Goal: Information Seeking & Learning: Learn about a topic

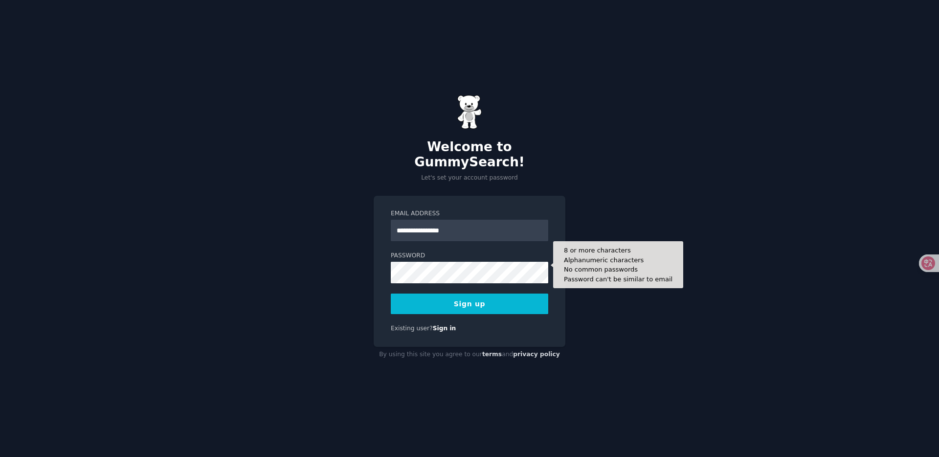
type input "**********"
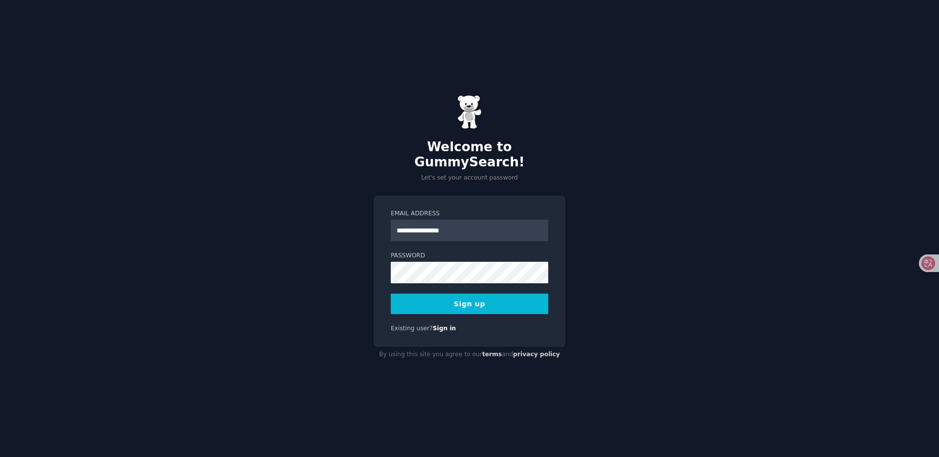
click at [500, 304] on button "Sign up" at bounding box center [470, 304] width 158 height 21
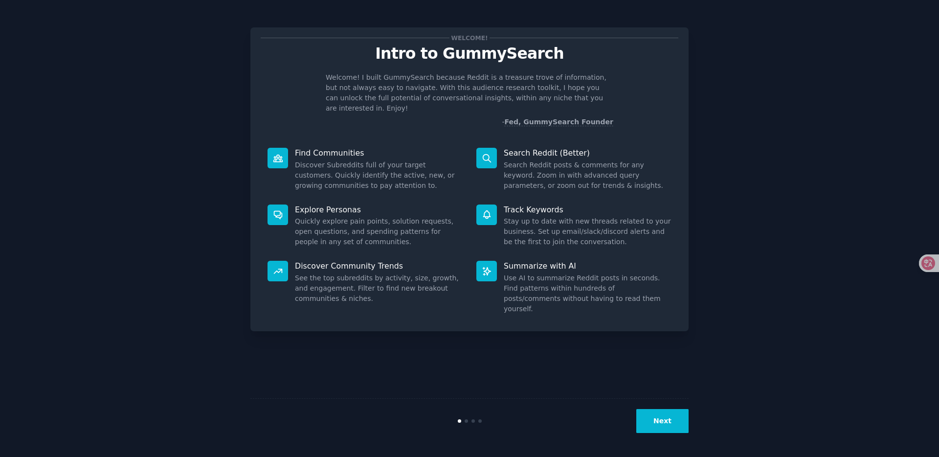
click at [719, 213] on div "Welcome! Intro to GummySearch Welcome! I built GummySearch because Reddit is a …" at bounding box center [470, 229] width 912 height 430
click at [664, 423] on button "Next" at bounding box center [663, 421] width 52 height 24
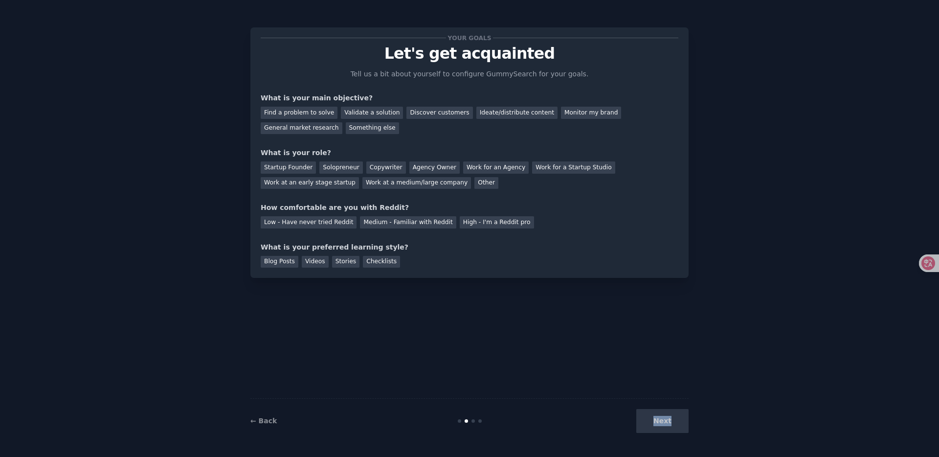
click at [664, 423] on div "Next" at bounding box center [616, 421] width 146 height 24
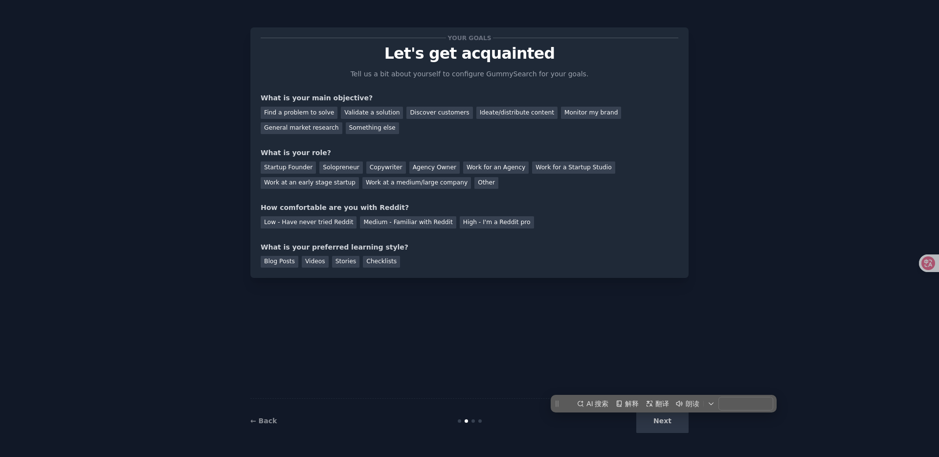
click at [692, 340] on div "Y our goals Let's get acquainted Tell us a bit about yourself to configure Gumm…" at bounding box center [470, 229] width 912 height 430
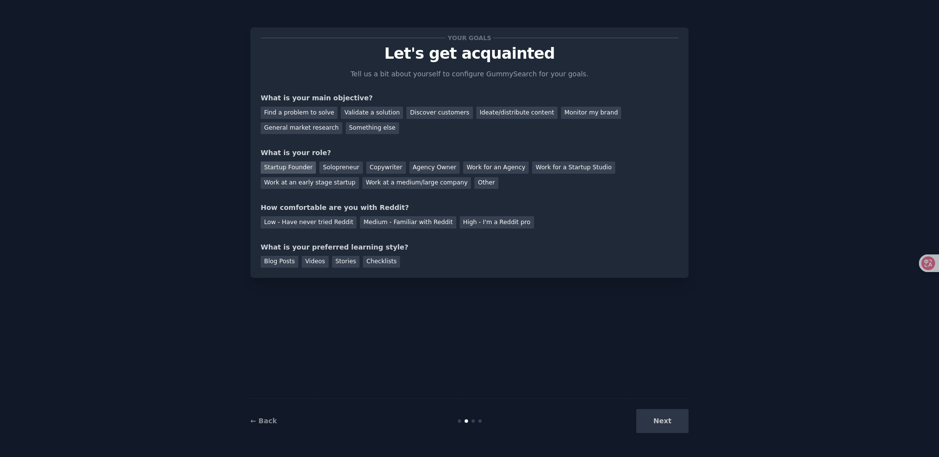
click at [302, 168] on div "Startup Founder" at bounding box center [288, 167] width 55 height 12
click at [303, 165] on div "Startup Founder" at bounding box center [288, 167] width 55 height 12
click at [548, 167] on div "Work for a Startup Studio" at bounding box center [573, 167] width 83 height 12
click at [305, 128] on div "General market research" at bounding box center [302, 128] width 82 height 12
click at [672, 426] on div "Next" at bounding box center [616, 421] width 146 height 24
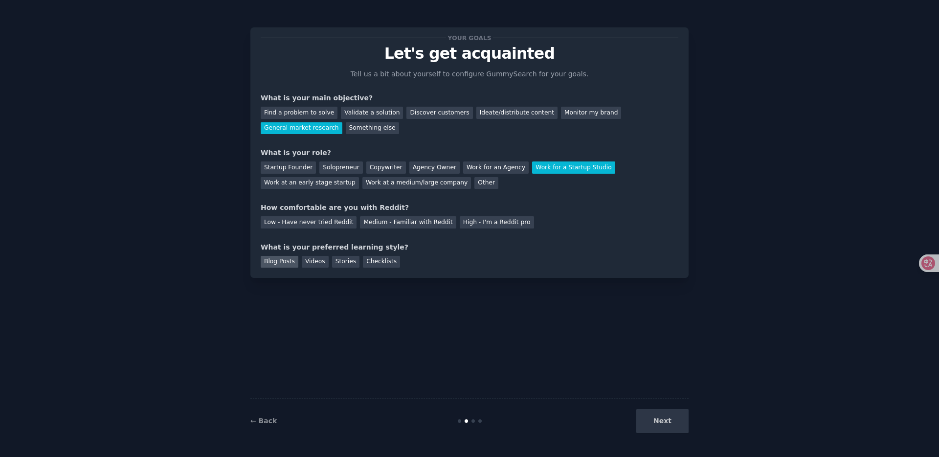
click at [281, 261] on div "Blog Posts" at bounding box center [280, 262] width 38 height 12
click at [380, 222] on div "Medium - Familiar with Reddit" at bounding box center [408, 222] width 96 height 12
click at [670, 416] on button "Next" at bounding box center [663, 421] width 52 height 24
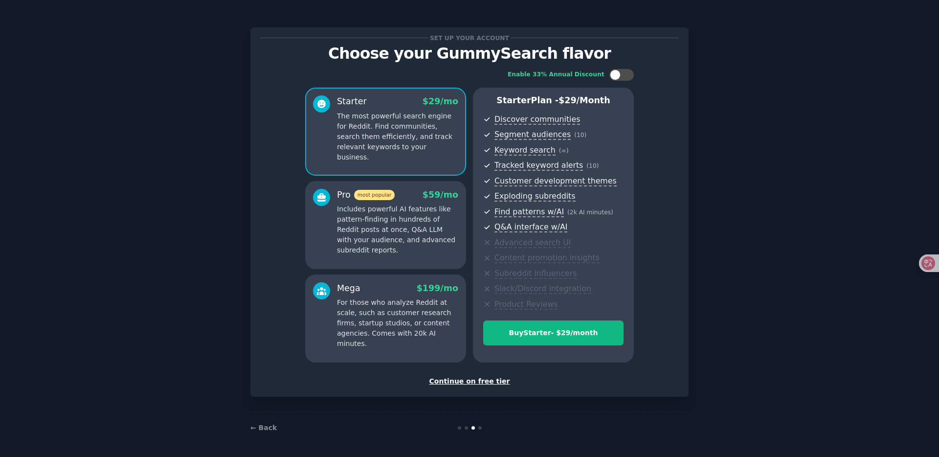
click at [487, 382] on div "Continue on free tier" at bounding box center [470, 381] width 418 height 10
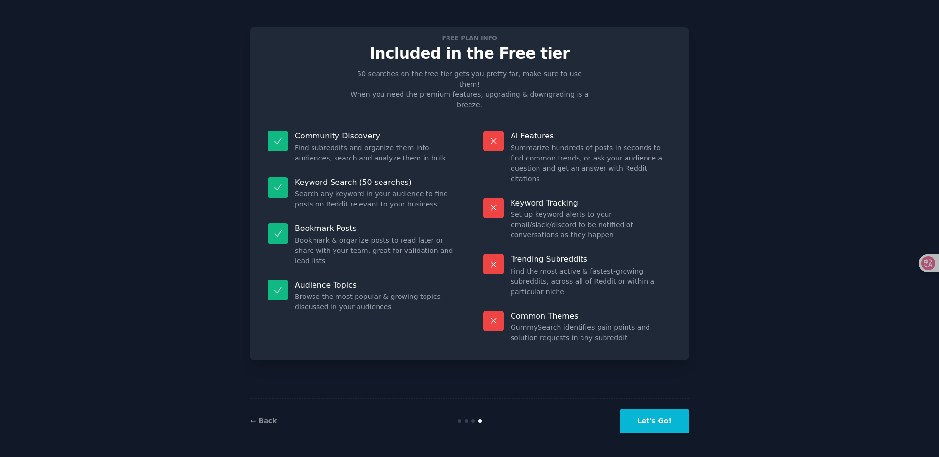
click at [661, 420] on button "Let's Go!" at bounding box center [654, 421] width 69 height 24
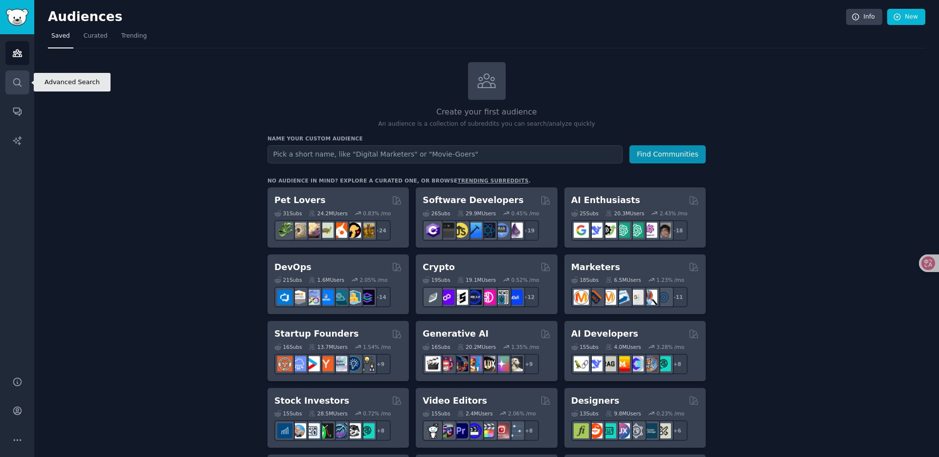
click at [20, 81] on icon "Sidebar" at bounding box center [17, 82] width 10 height 10
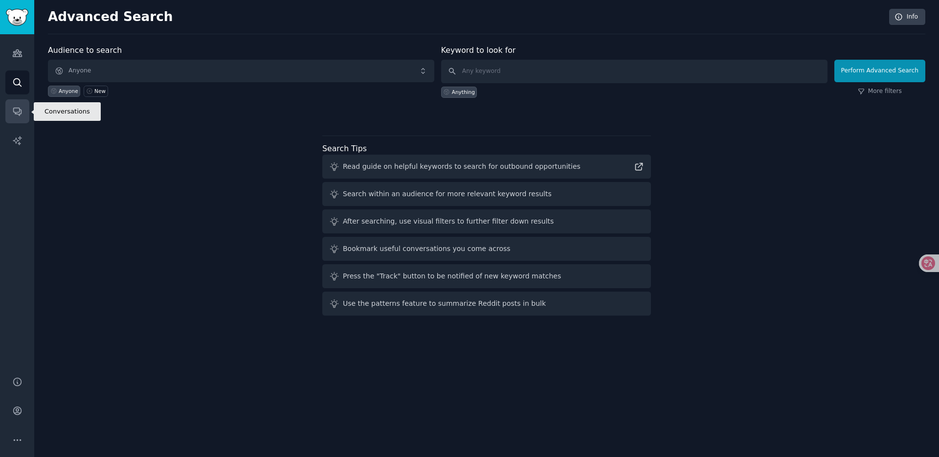
click at [19, 110] on icon "Sidebar" at bounding box center [17, 112] width 8 height 8
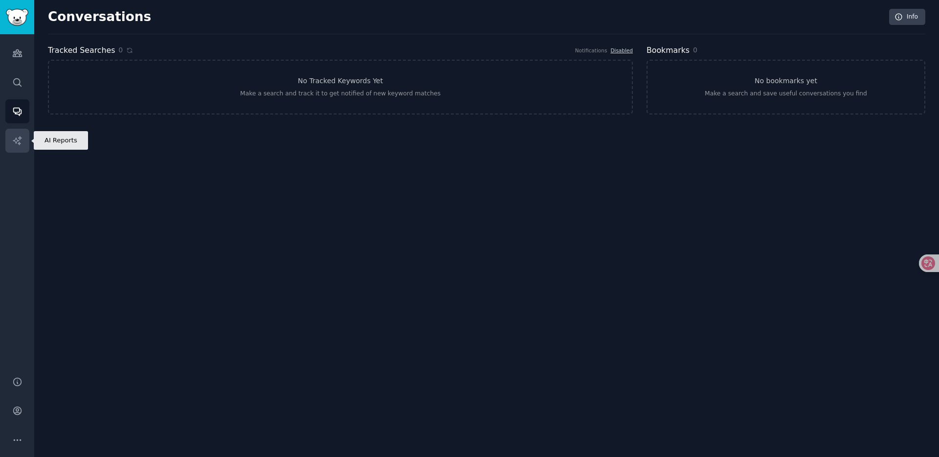
click at [21, 146] on link "AI Reports" at bounding box center [17, 141] width 24 height 24
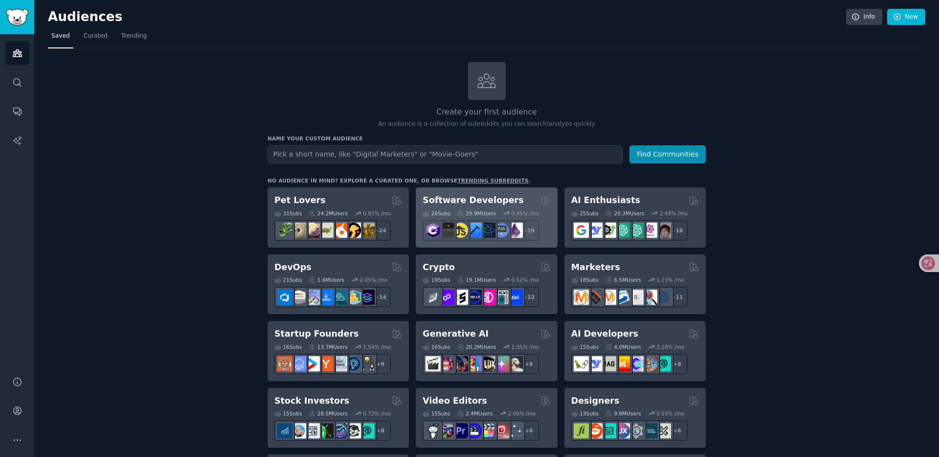
click at [502, 202] on h2 "Software Developers" at bounding box center [473, 200] width 101 height 12
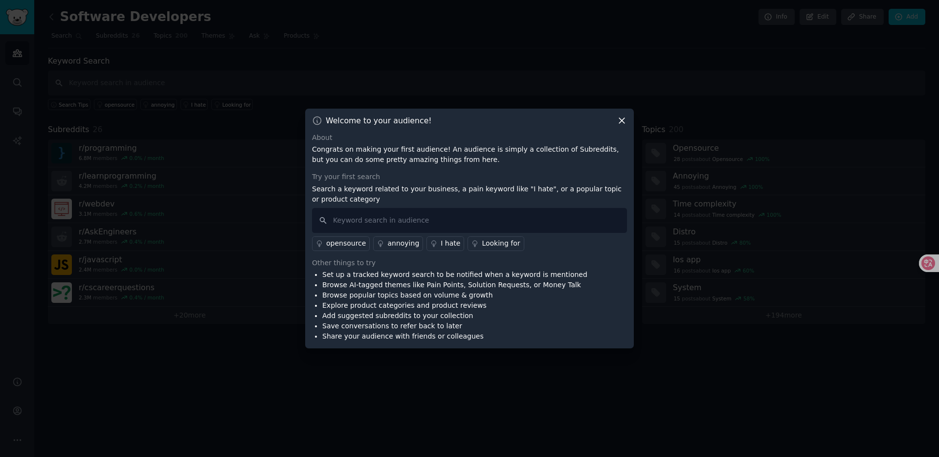
click at [626, 125] on icon at bounding box center [622, 120] width 10 height 10
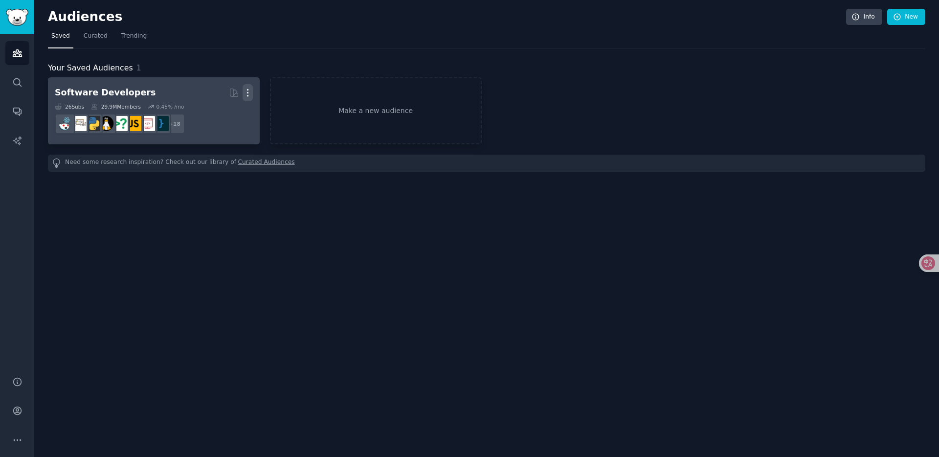
click at [249, 92] on icon "button" at bounding box center [248, 93] width 10 height 10
click at [227, 117] on p "Delete" at bounding box center [221, 113] width 23 height 10
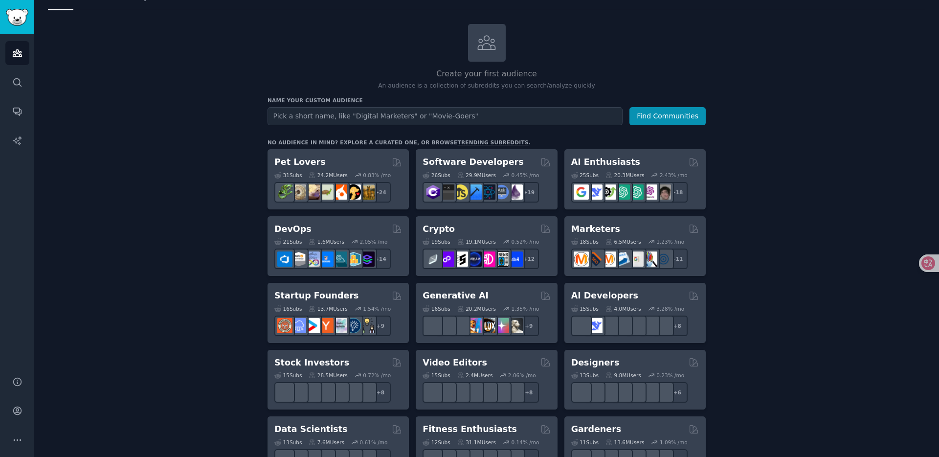
scroll to position [40, 0]
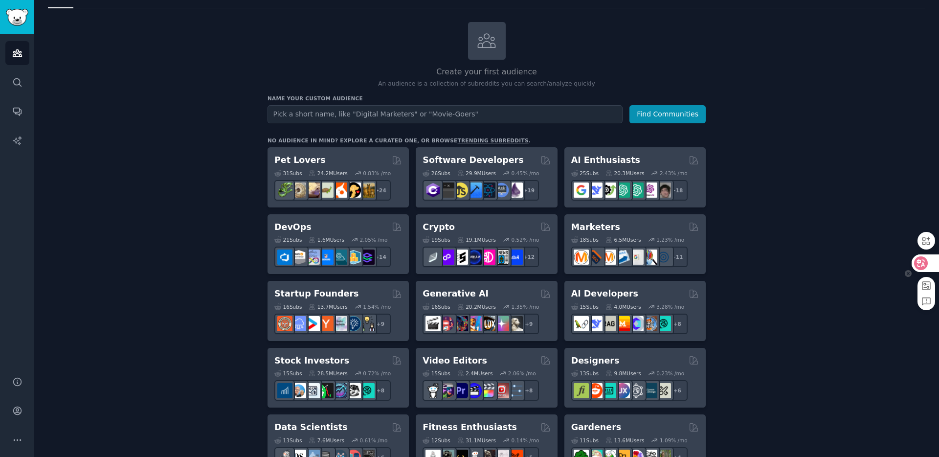
click at [926, 262] on icon at bounding box center [921, 263] width 14 height 14
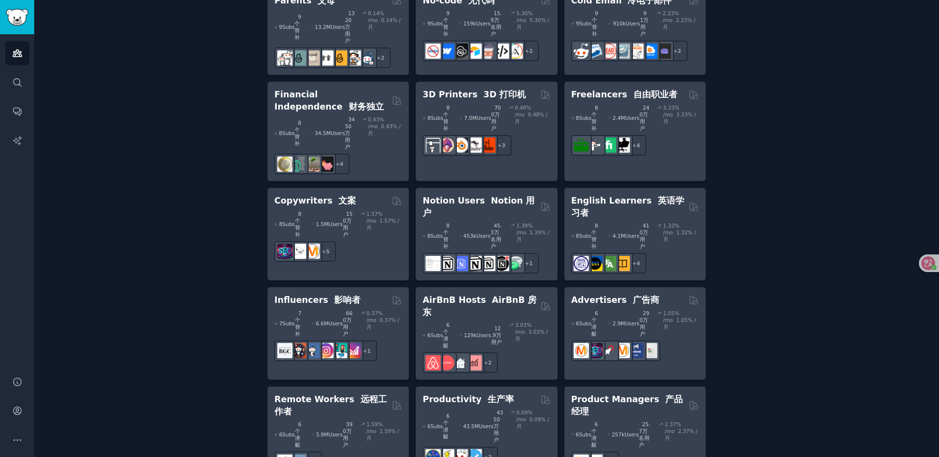
scroll to position [1001, 0]
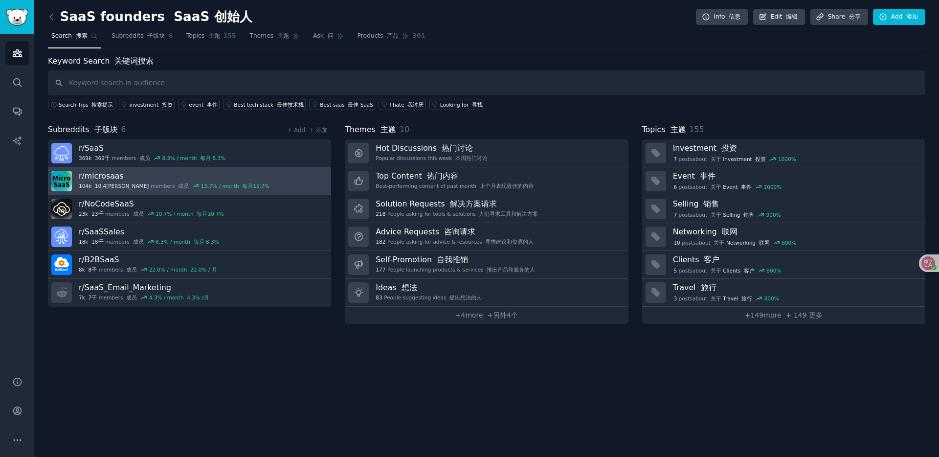
click at [257, 175] on link "r/ microsaas 104k 10.4万 members 成员 15.7 % / month 每月15.7%" at bounding box center [189, 181] width 283 height 28
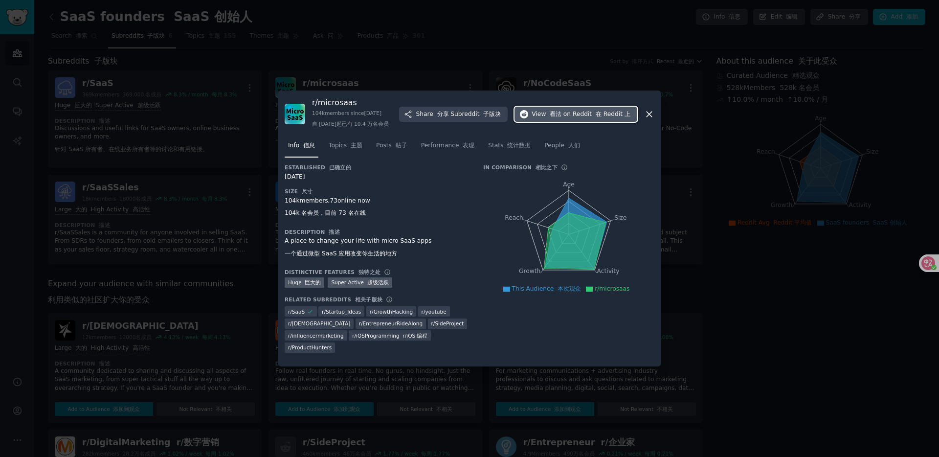
click at [563, 110] on span "View 看法 on Reddit 在 Reddit 上" at bounding box center [581, 114] width 99 height 9
